Goal: Task Accomplishment & Management: Manage account settings

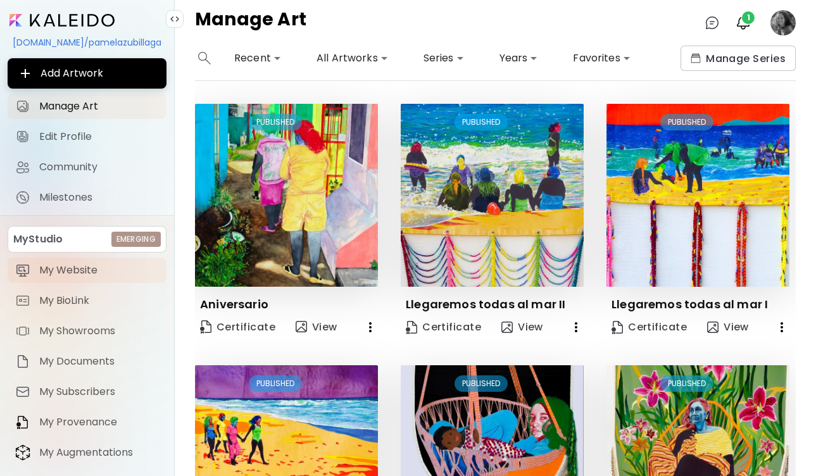
click at [77, 272] on span "My Website" at bounding box center [99, 270] width 120 height 13
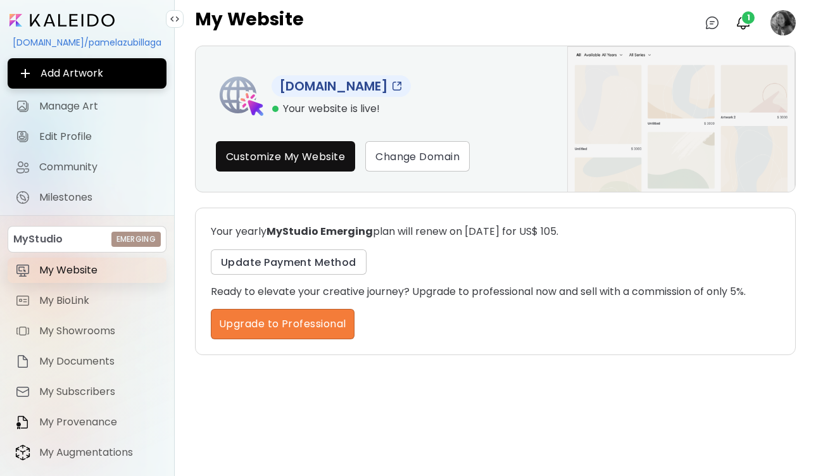
click at [72, 271] on span "My Website" at bounding box center [99, 270] width 120 height 13
click at [70, 301] on span "My BioLink" at bounding box center [99, 300] width 120 height 13
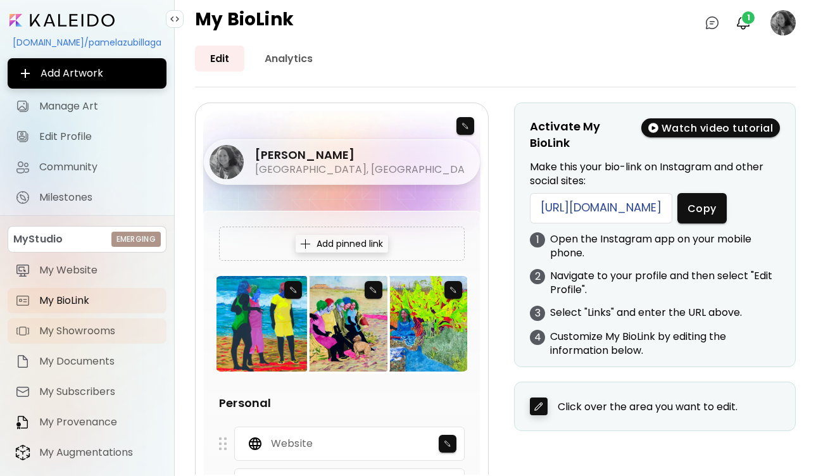
click at [66, 330] on span "My Showrooms" at bounding box center [99, 331] width 120 height 13
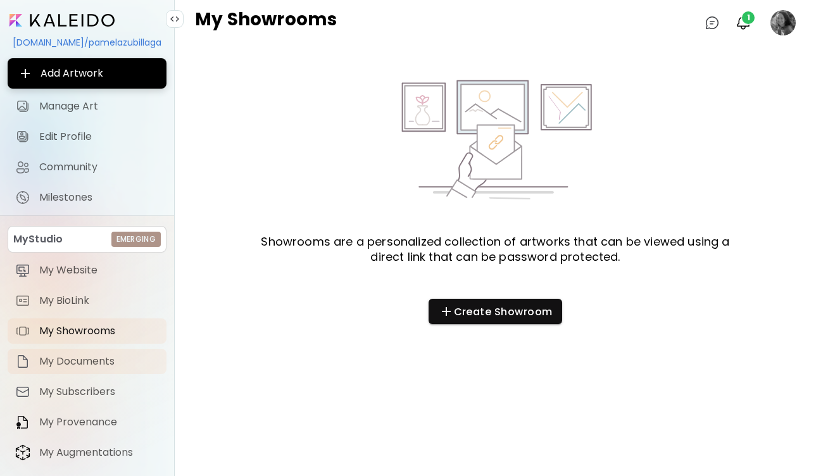
click at [66, 363] on span "My Documents" at bounding box center [99, 361] width 120 height 13
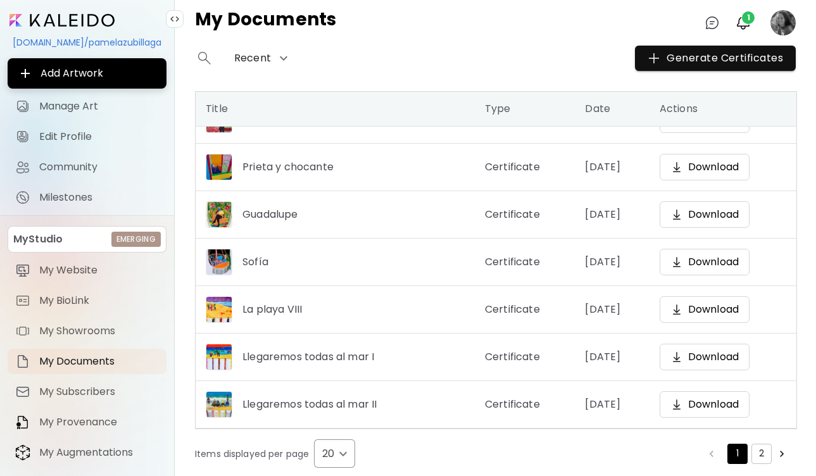
scroll to position [647, 0]
click at [73, 135] on span "Edit Profile" at bounding box center [99, 136] width 120 height 13
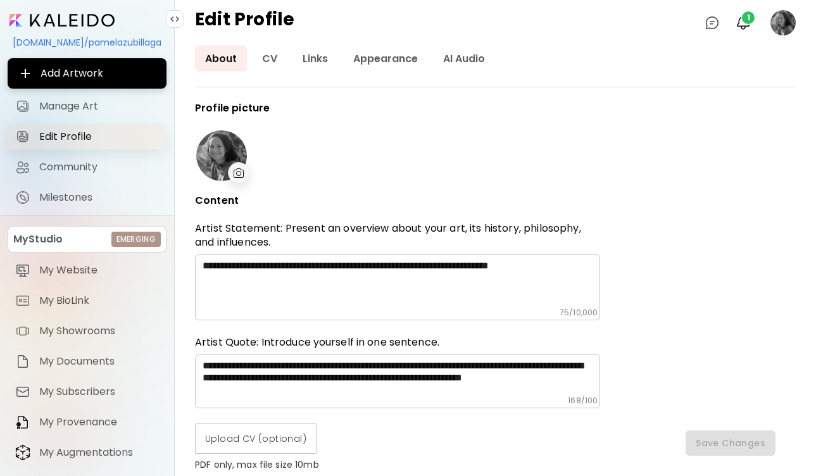
type input "******"
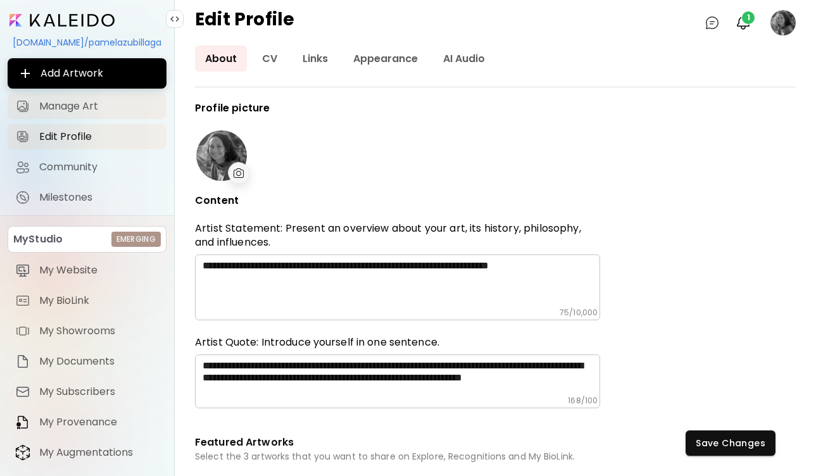
click at [84, 108] on span "Manage Art" at bounding box center [99, 106] width 120 height 13
